Goal: Task Accomplishment & Management: Manage account settings

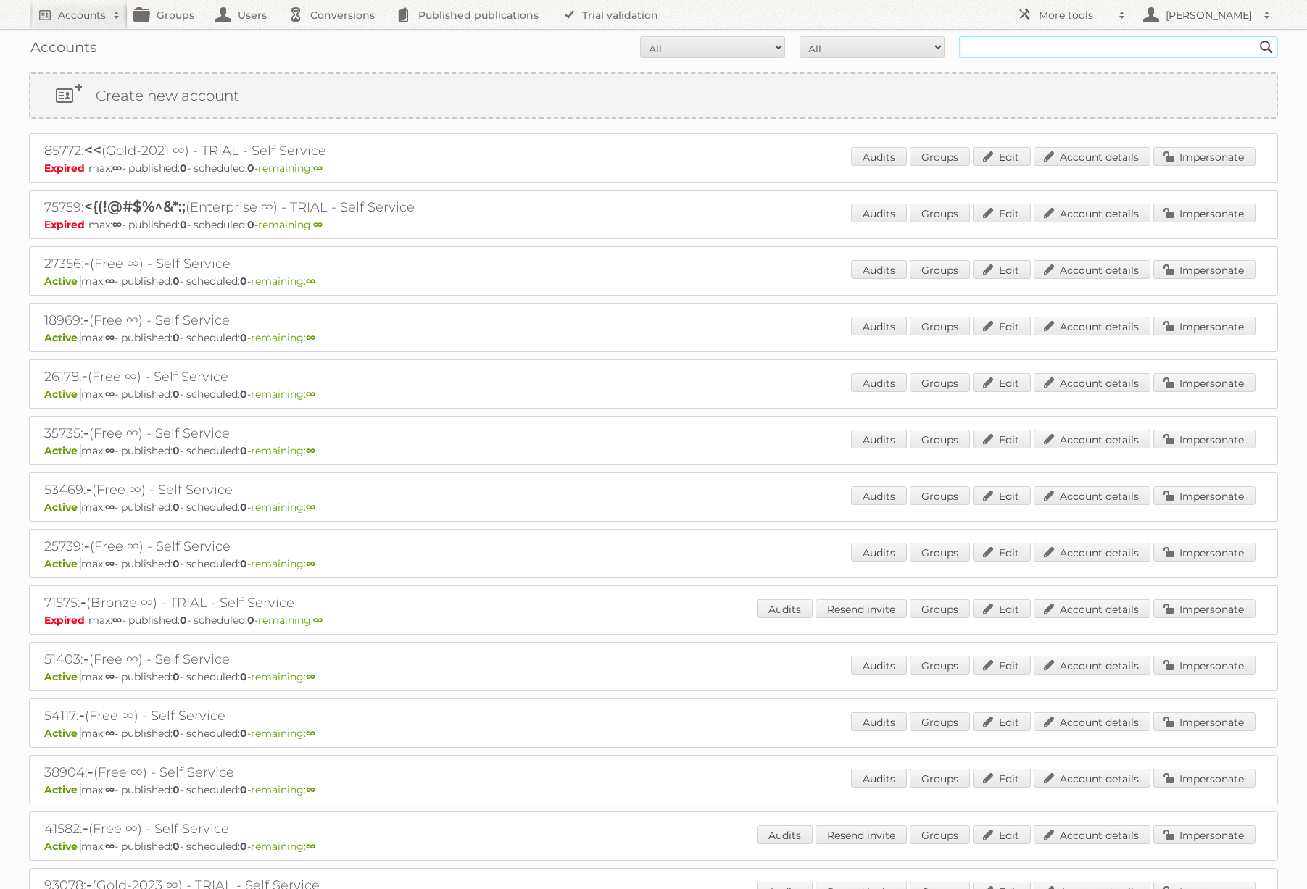
click at [1016, 44] on input "text" at bounding box center [1118, 47] width 319 height 22
type input "[PERSON_NAME]"
click at [1255, 36] on input "Search" at bounding box center [1266, 47] width 22 height 22
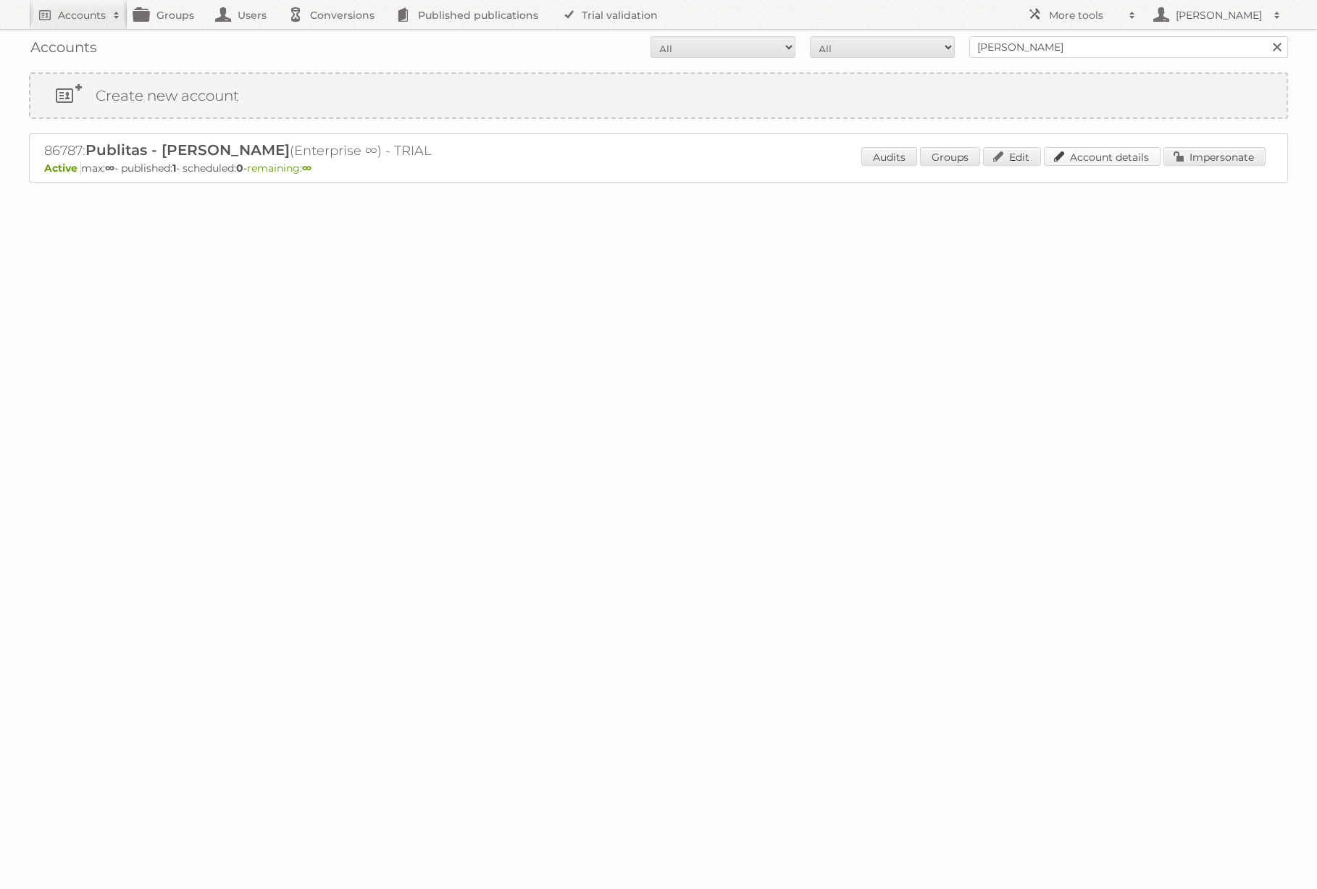
click at [1122, 159] on link "Account details" at bounding box center [1102, 156] width 117 height 19
